Goal: Transaction & Acquisition: Book appointment/travel/reservation

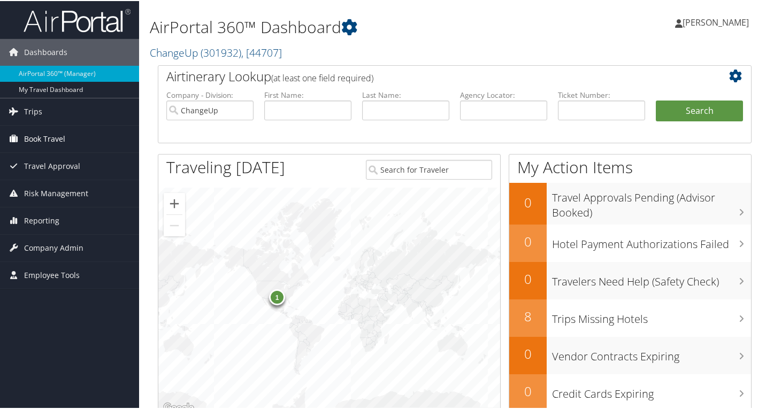
click at [66, 144] on link "Book Travel" at bounding box center [69, 138] width 139 height 27
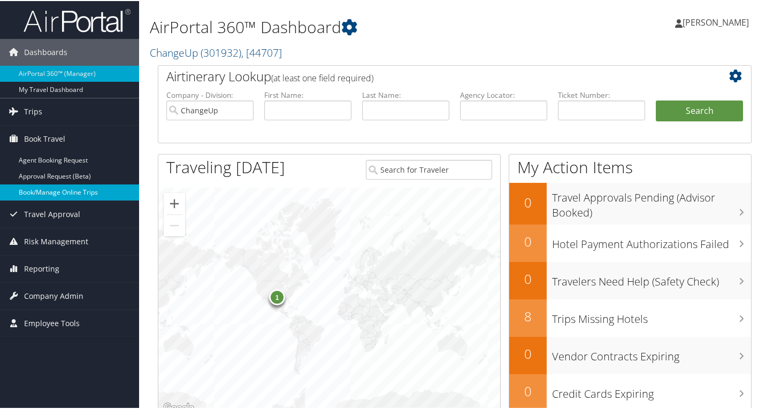
click at [55, 194] on link "Book/Manage Online Trips" at bounding box center [69, 192] width 139 height 16
